Goal: Transaction & Acquisition: Purchase product/service

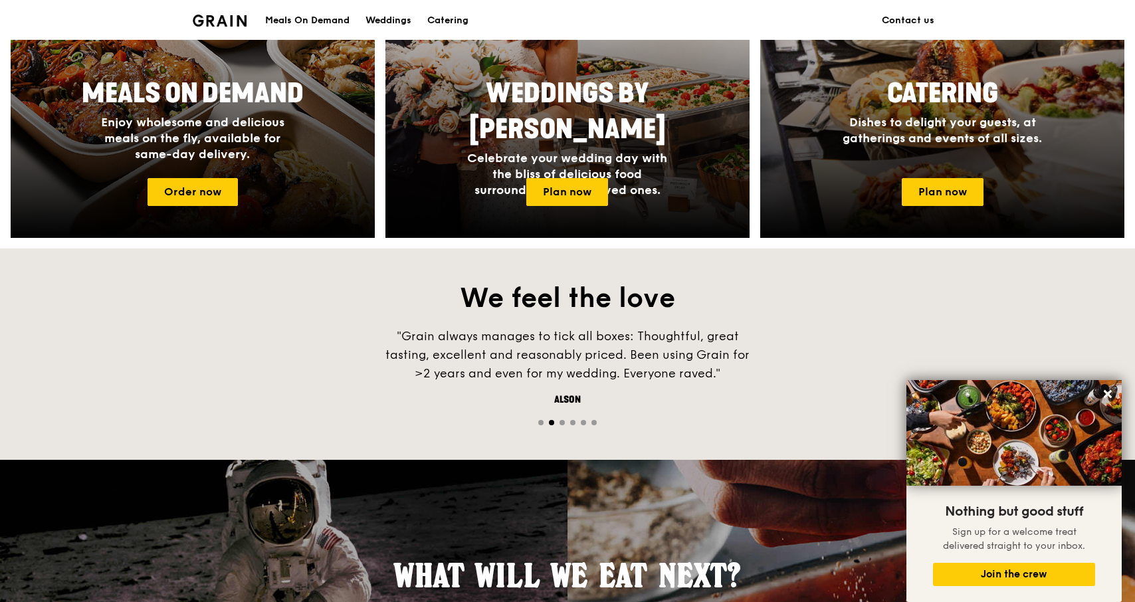
scroll to position [628, 0]
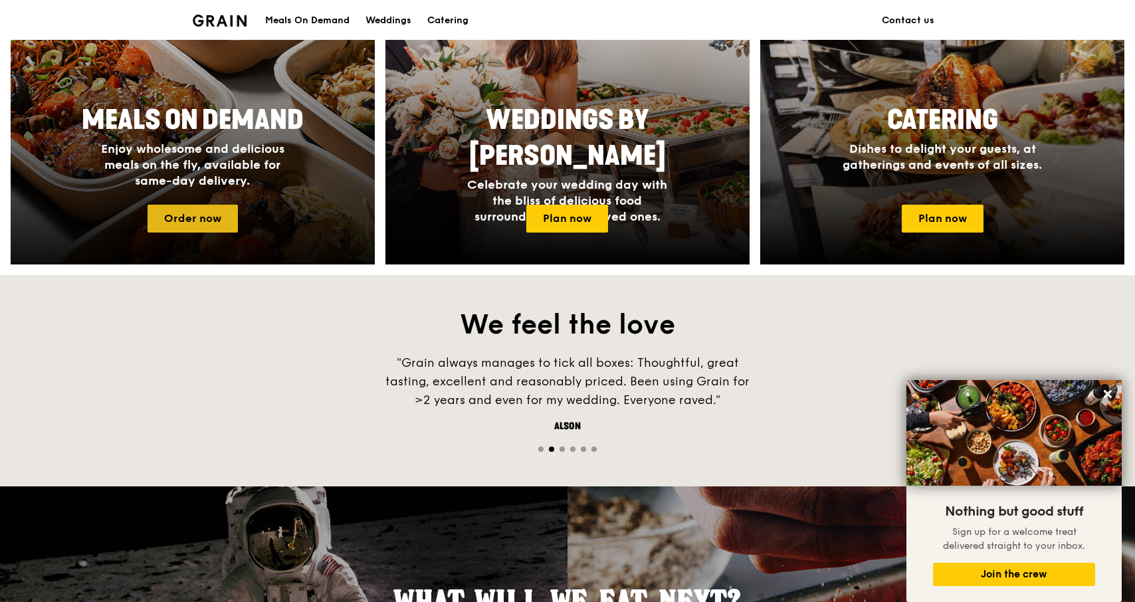
click at [209, 225] on link "Order now" at bounding box center [192, 219] width 90 height 28
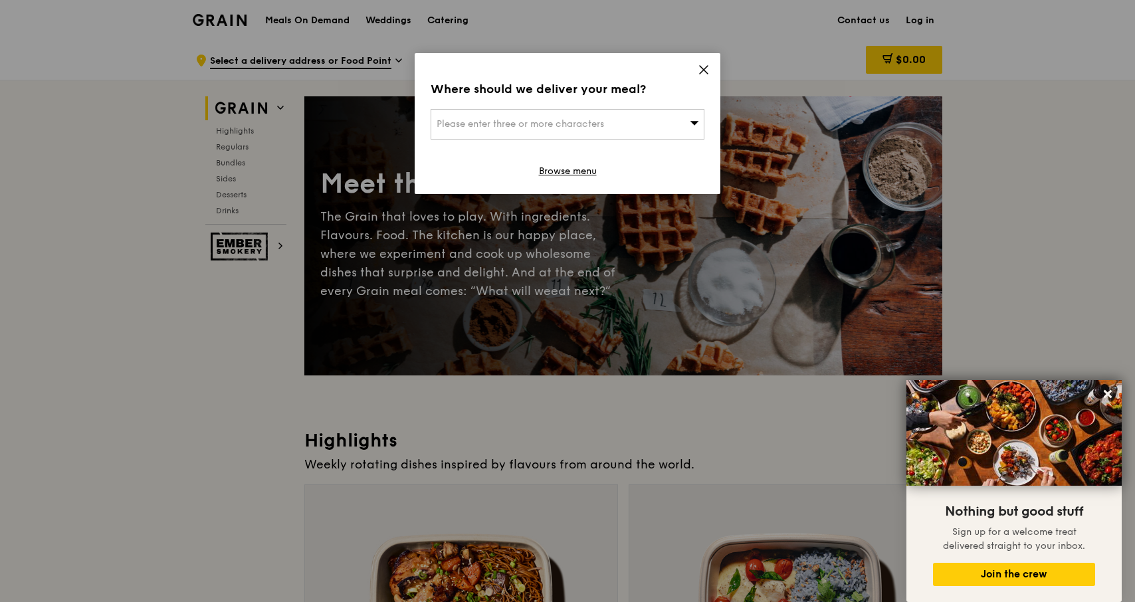
click at [613, 127] on div "Please enter three or more characters" at bounding box center [567, 124] width 274 height 31
type input "immunos"
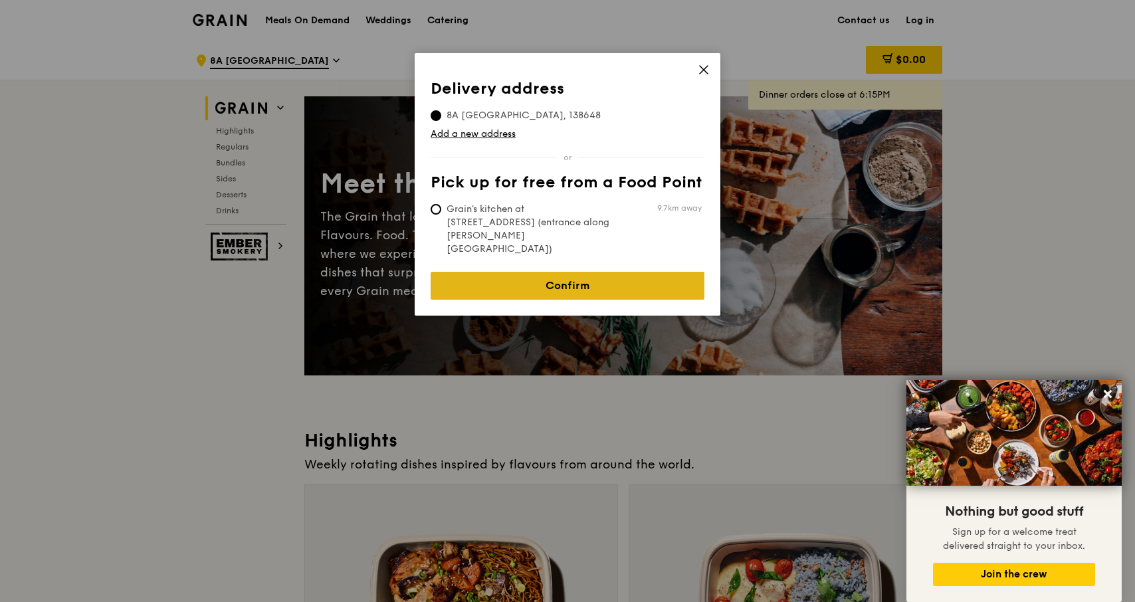
click at [529, 272] on link "Confirm" at bounding box center [567, 286] width 274 height 28
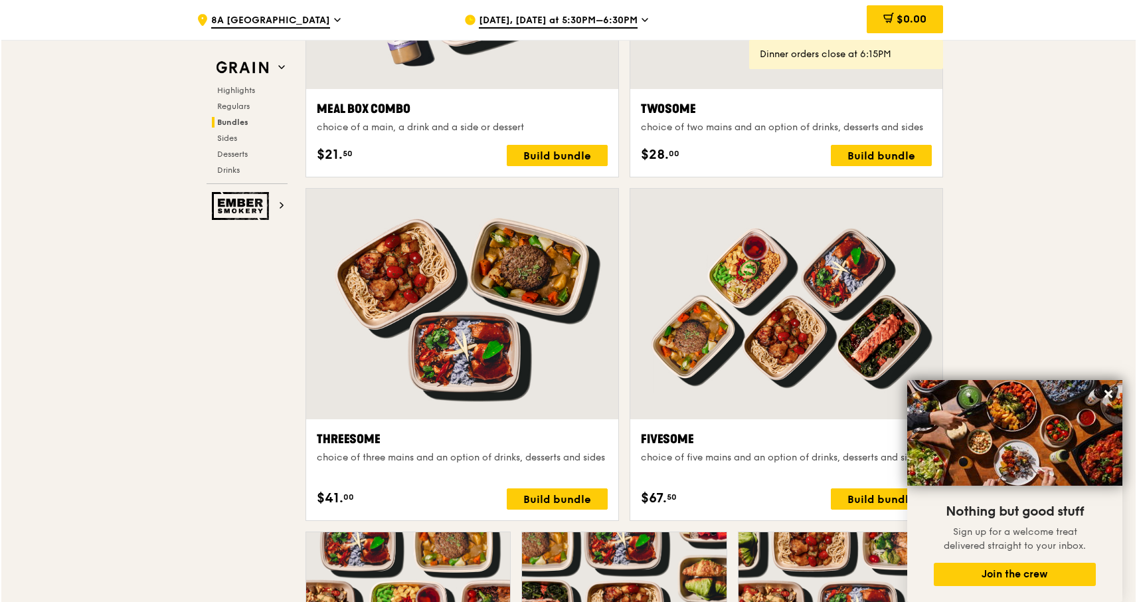
scroll to position [1888, 0]
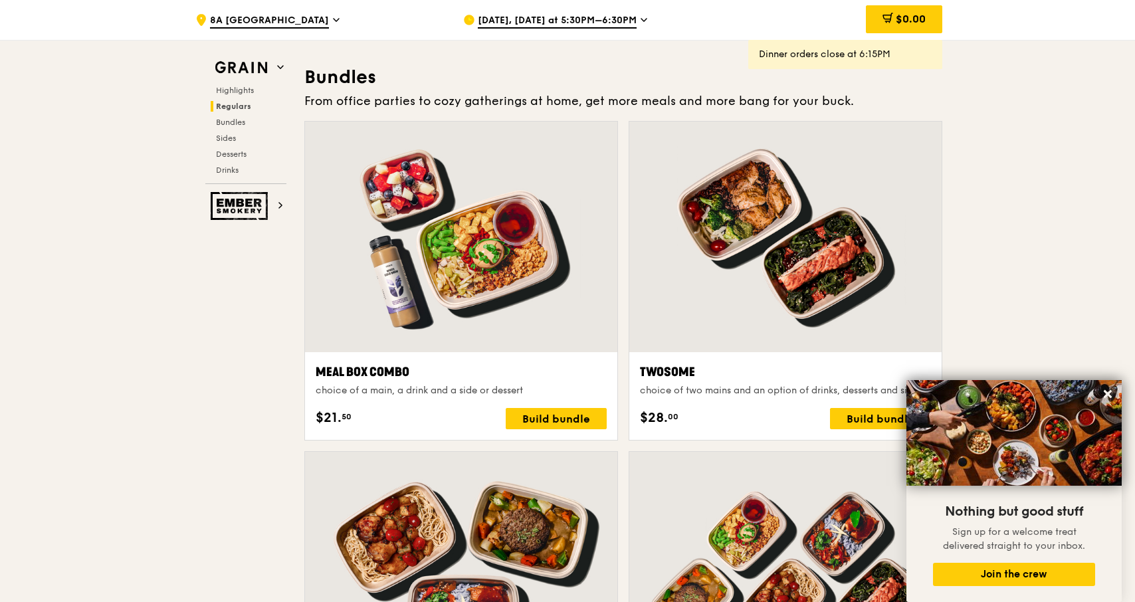
click at [448, 319] on div at bounding box center [461, 237] width 312 height 231
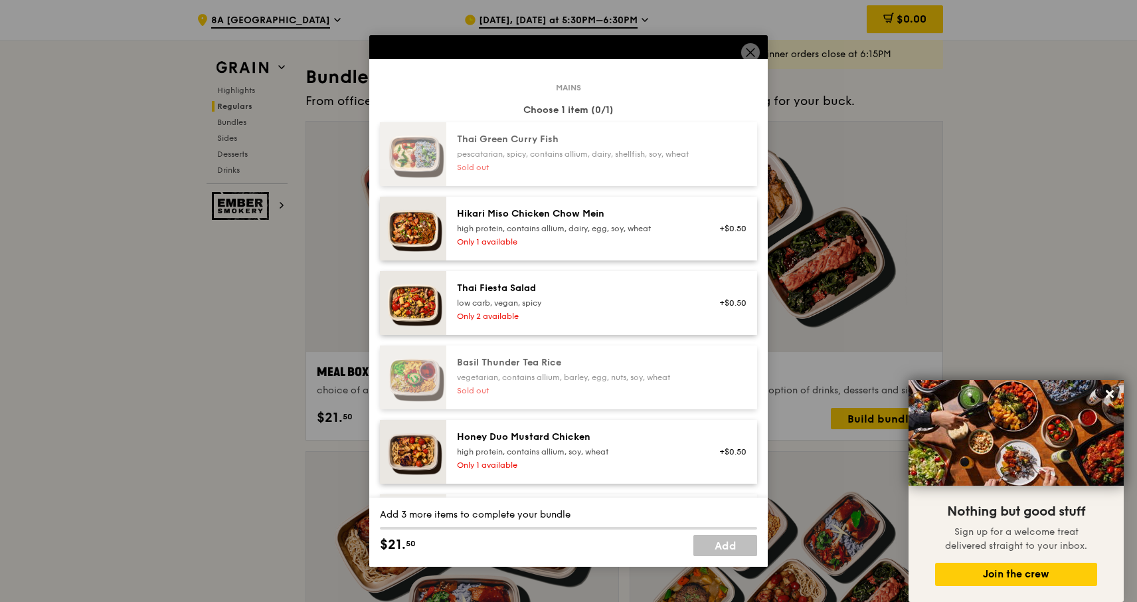
scroll to position [66, 0]
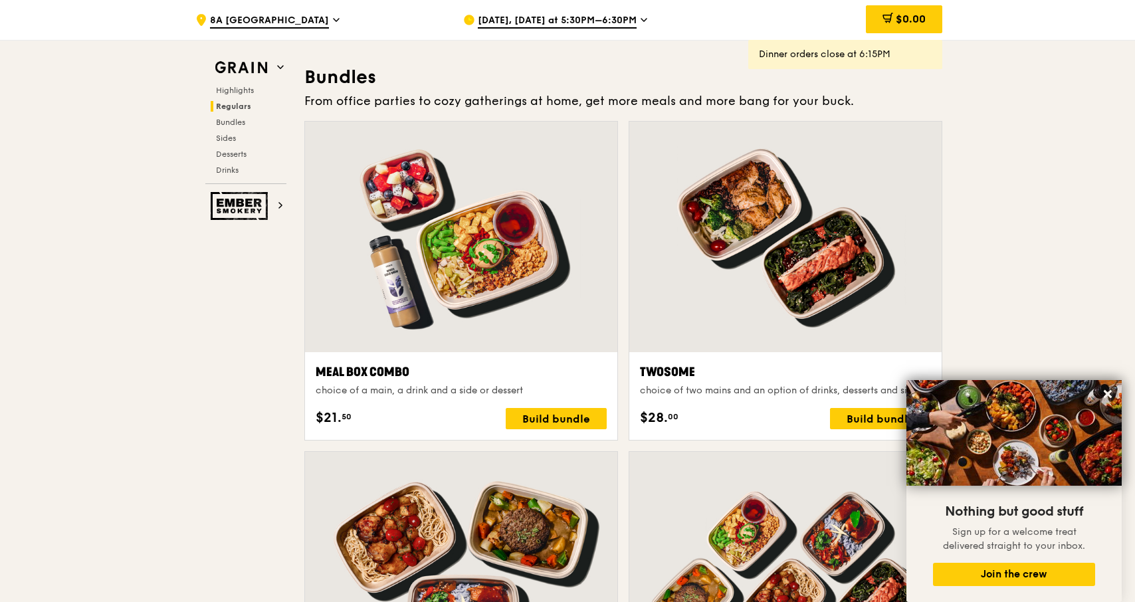
click at [543, 18] on span "[DATE], [DATE] at 5:30PM–6:30PM" at bounding box center [557, 21] width 159 height 15
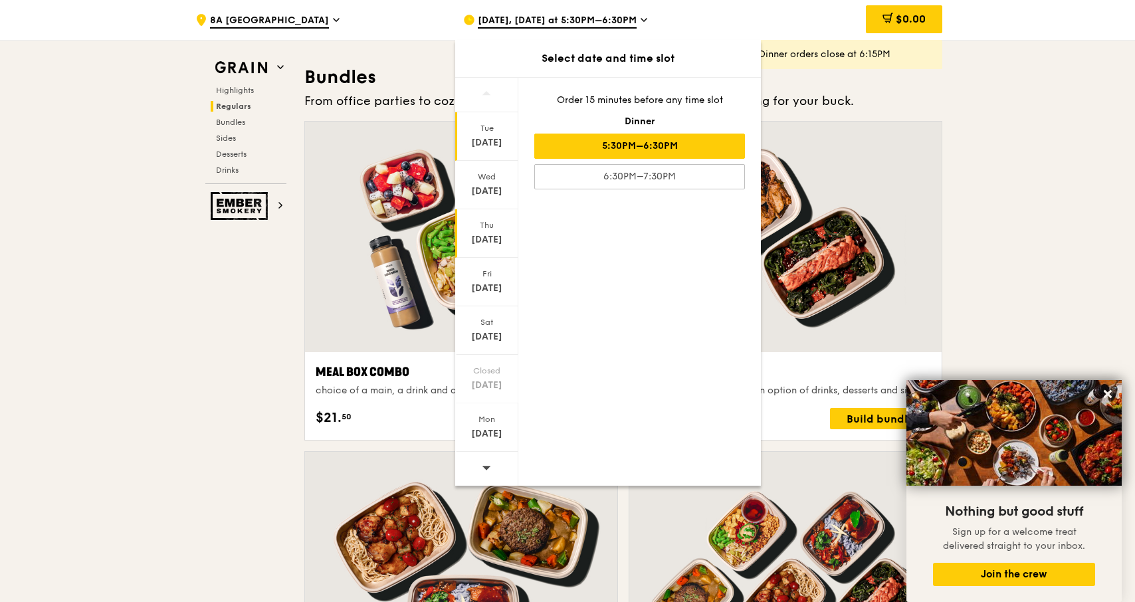
click at [502, 233] on div "[DATE]" at bounding box center [486, 239] width 59 height 13
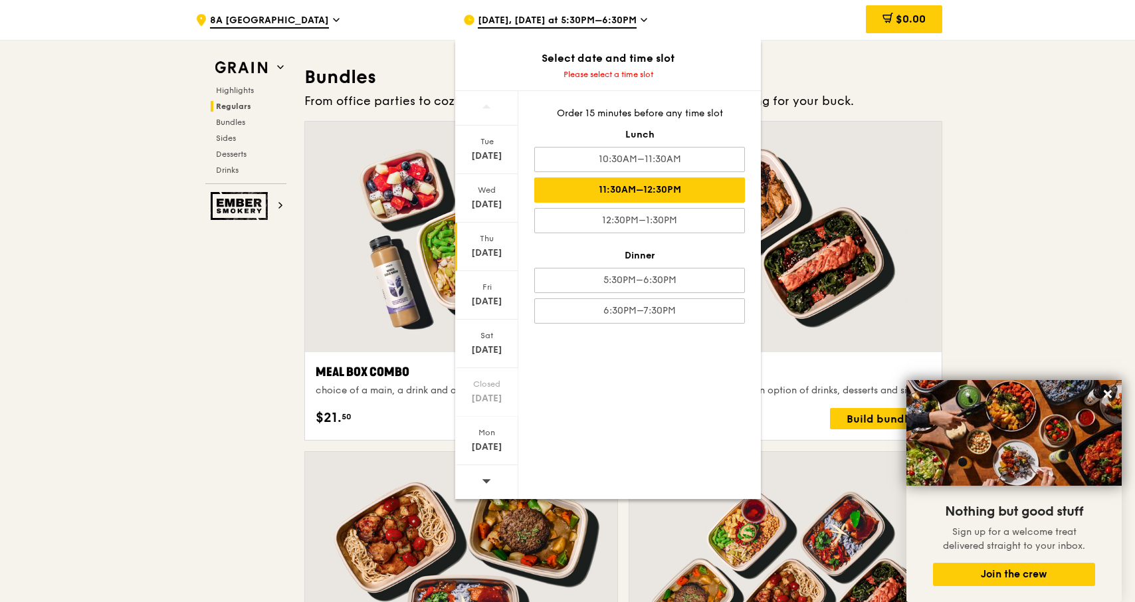
click at [554, 194] on div "11:30AM–12:30PM" at bounding box center [639, 189] width 211 height 25
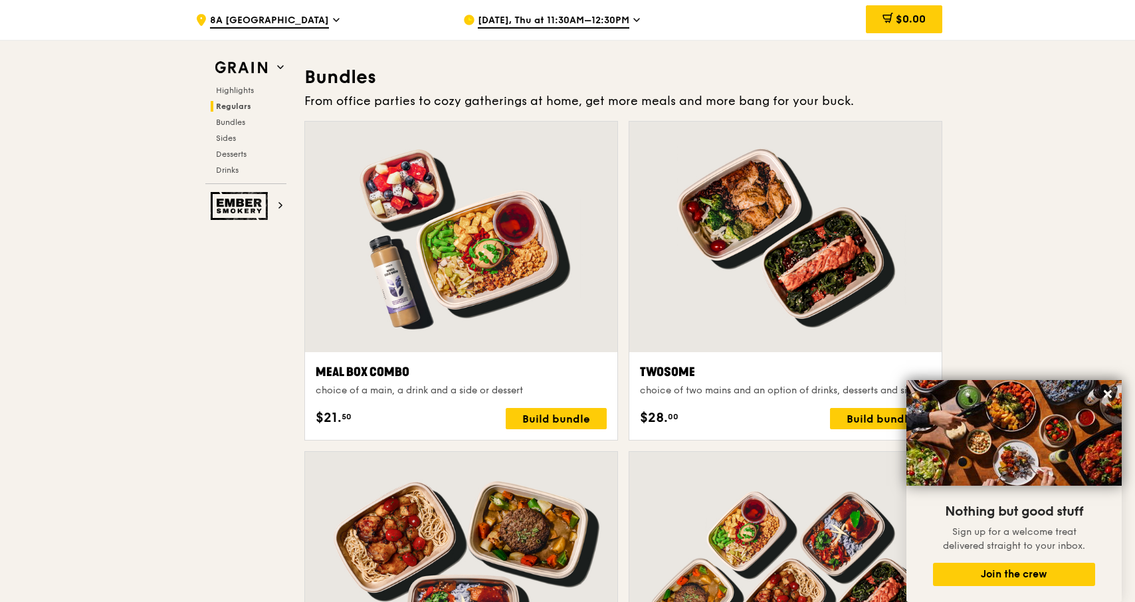
click at [434, 280] on div at bounding box center [461, 237] width 312 height 231
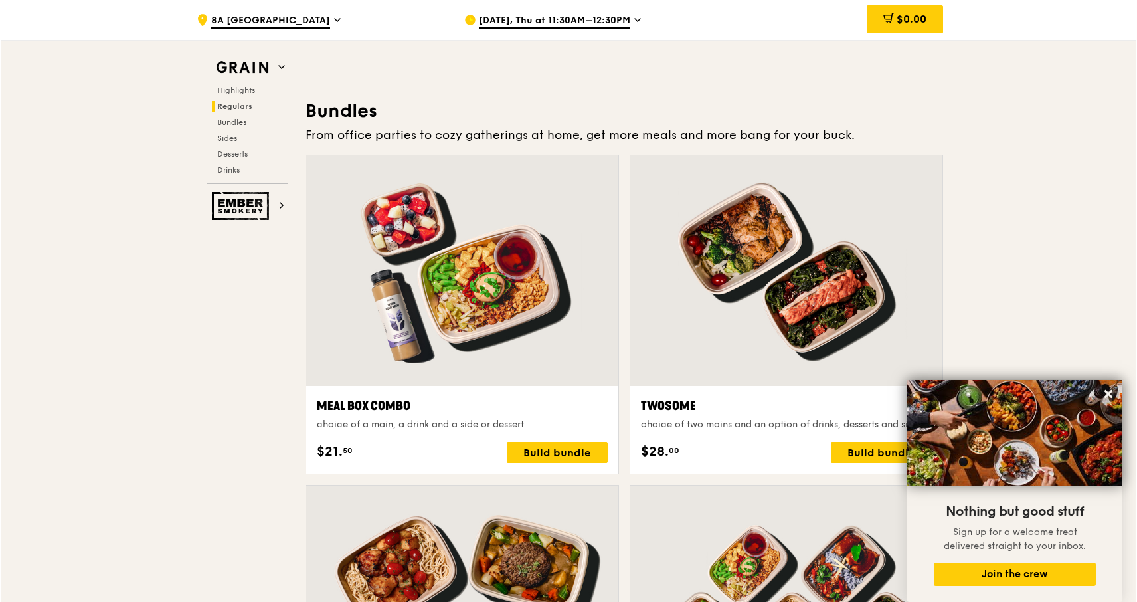
scroll to position [1853, 0]
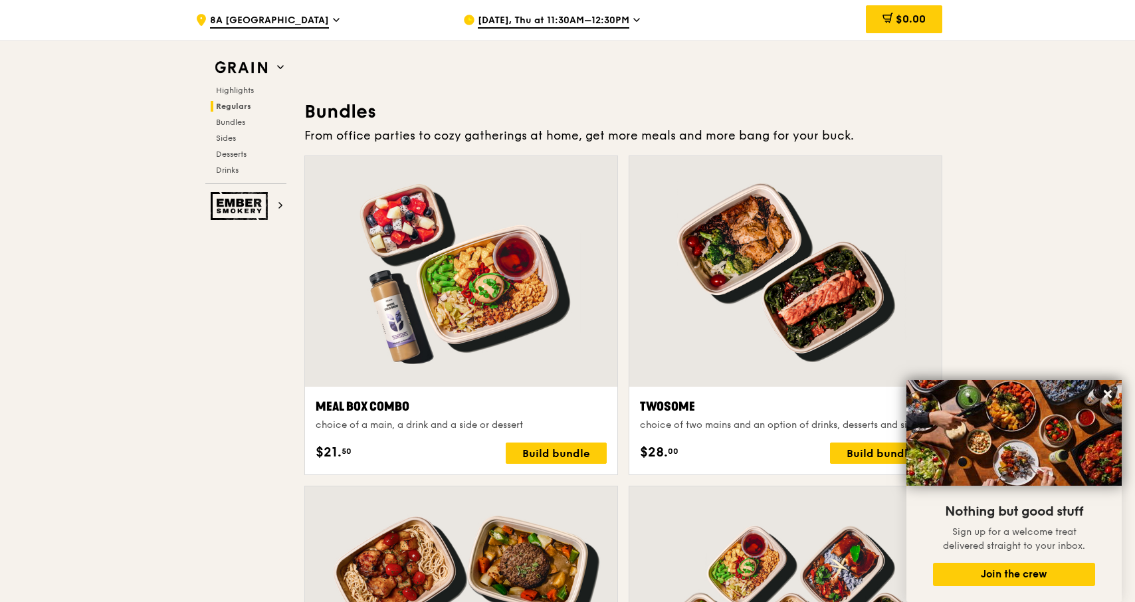
click at [364, 265] on div at bounding box center [461, 271] width 312 height 231
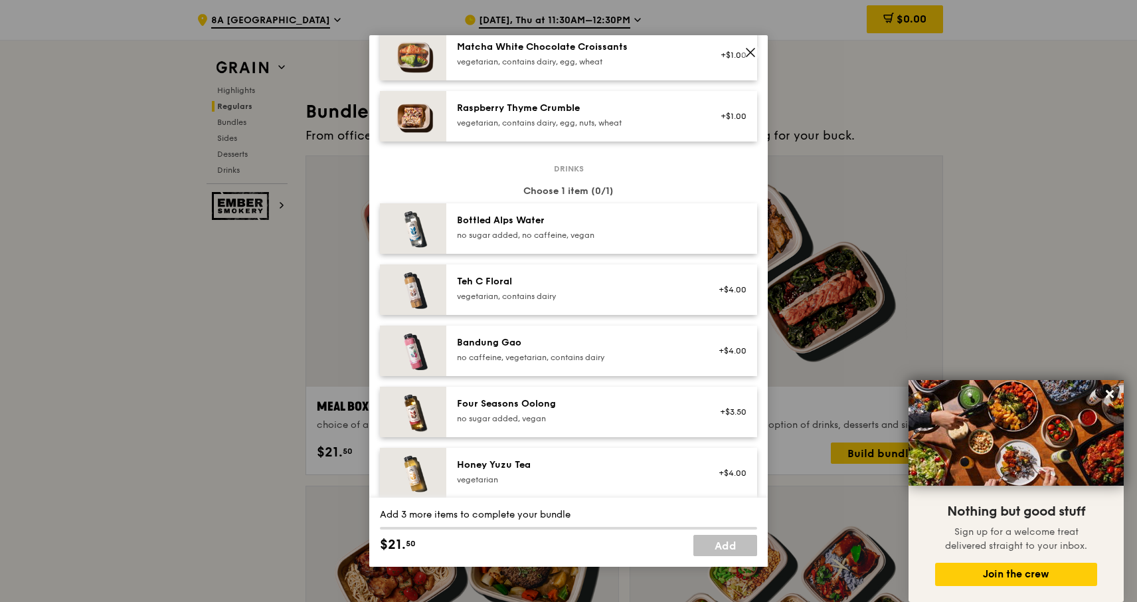
scroll to position [1252, 0]
